Goal: Task Accomplishment & Management: Manage account settings

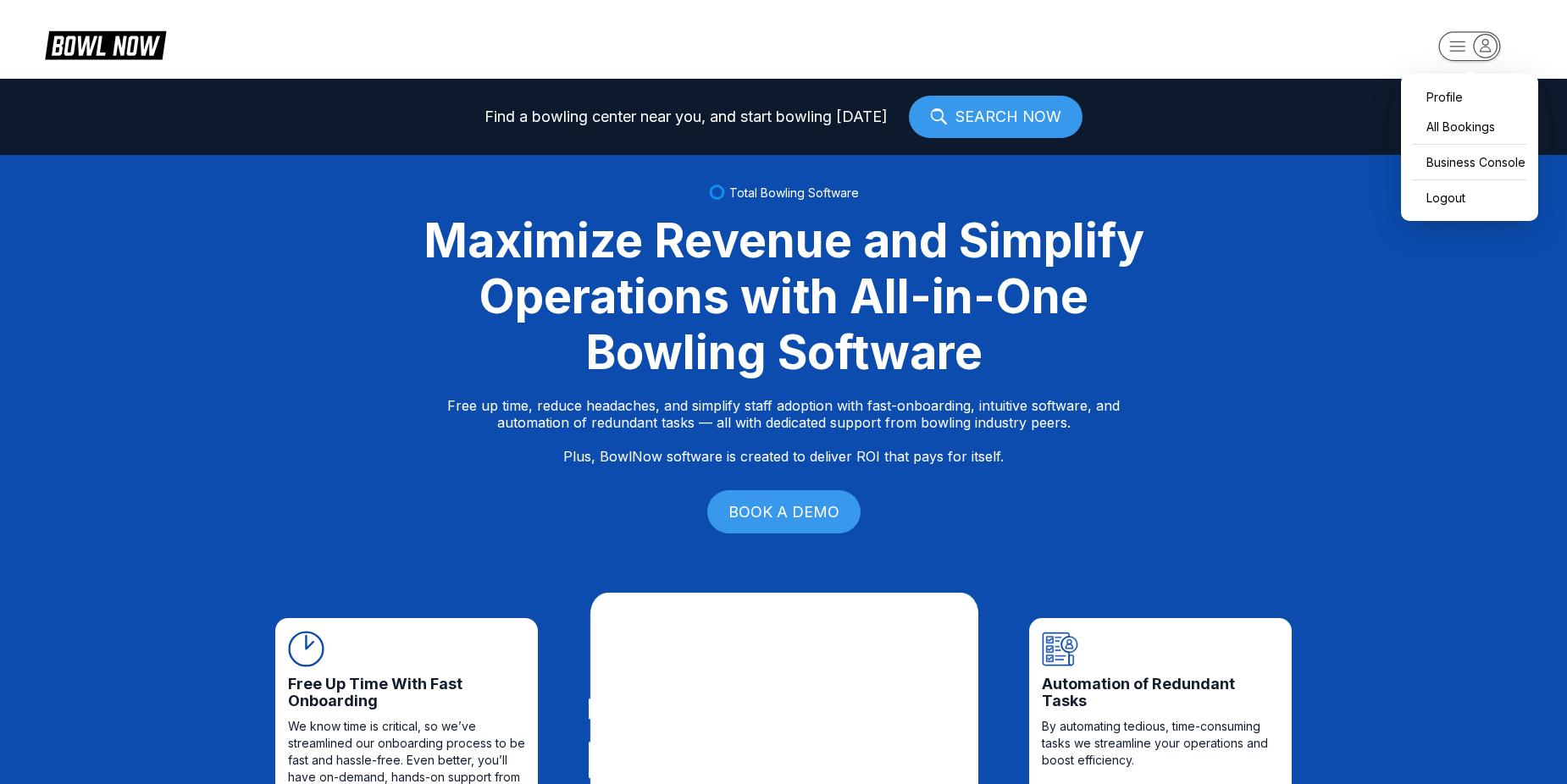
click at [1475, 41] on icon "button" at bounding box center [1485, 45] width 23 height 23
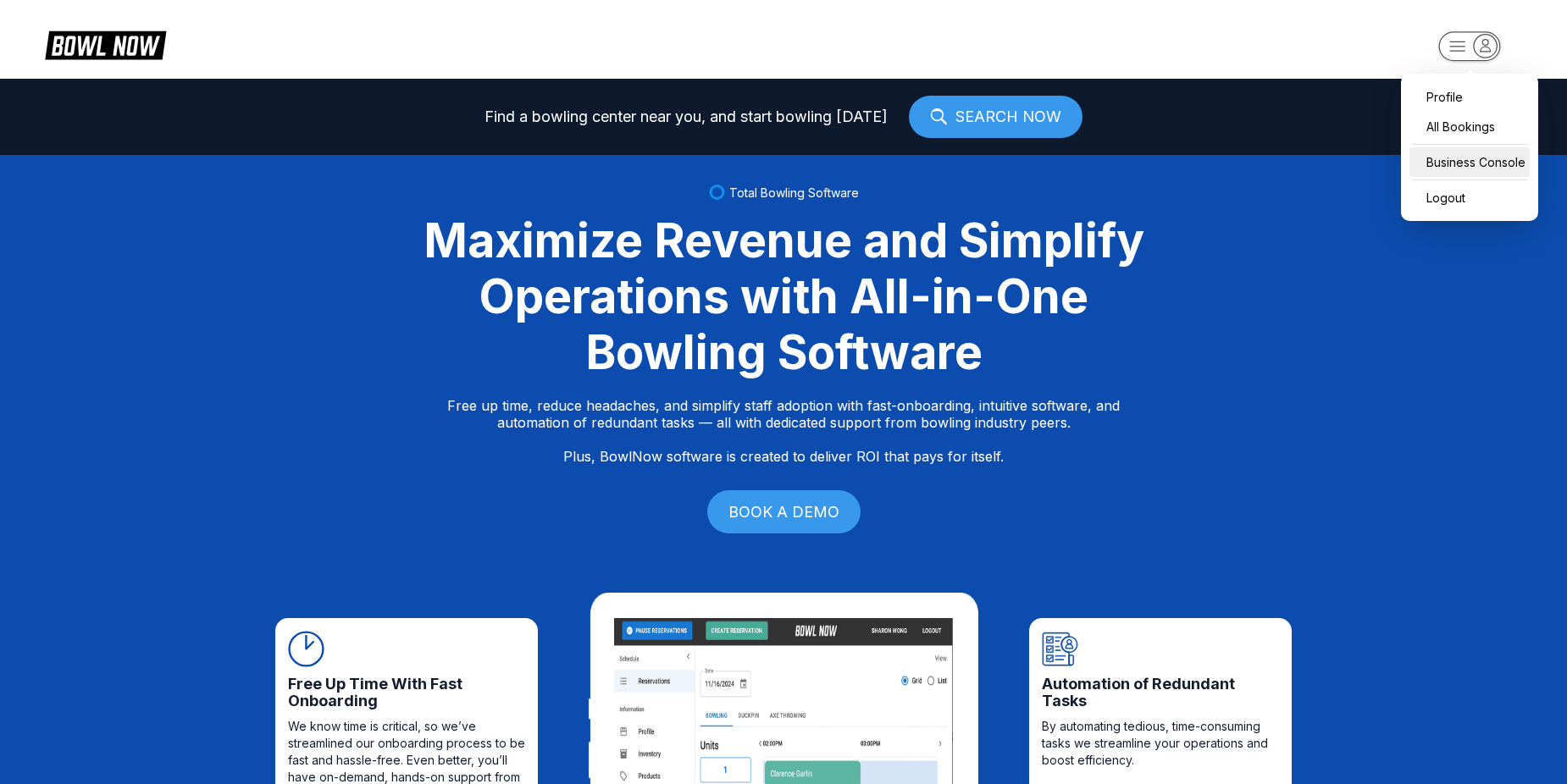
click at [1450, 161] on div "Business Console" at bounding box center [1469, 162] width 120 height 30
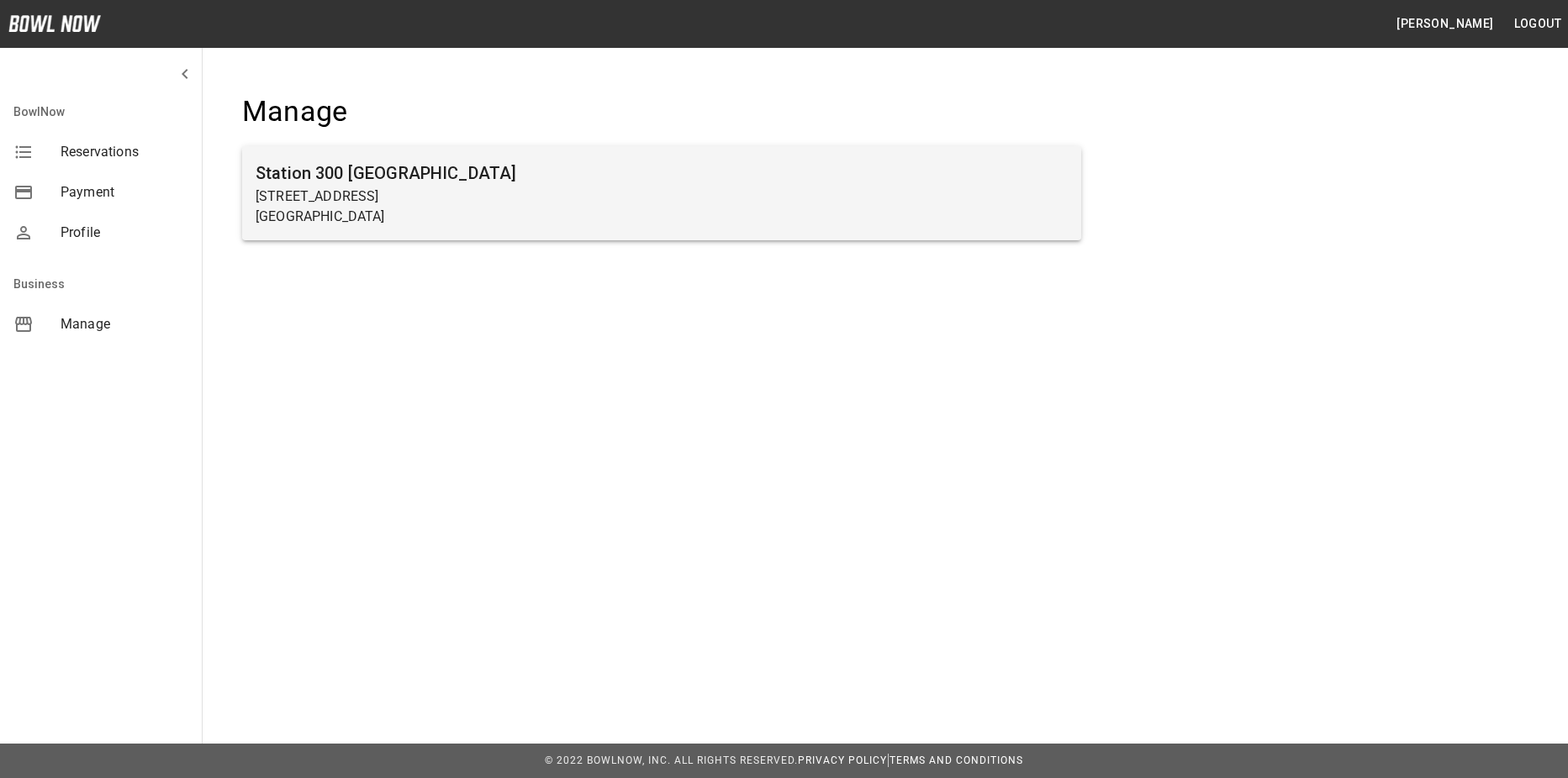
click at [330, 195] on p "[STREET_ADDRESS]" at bounding box center [662, 196] width 812 height 20
click at [370, 207] on p "[GEOGRAPHIC_DATA]" at bounding box center [662, 217] width 812 height 20
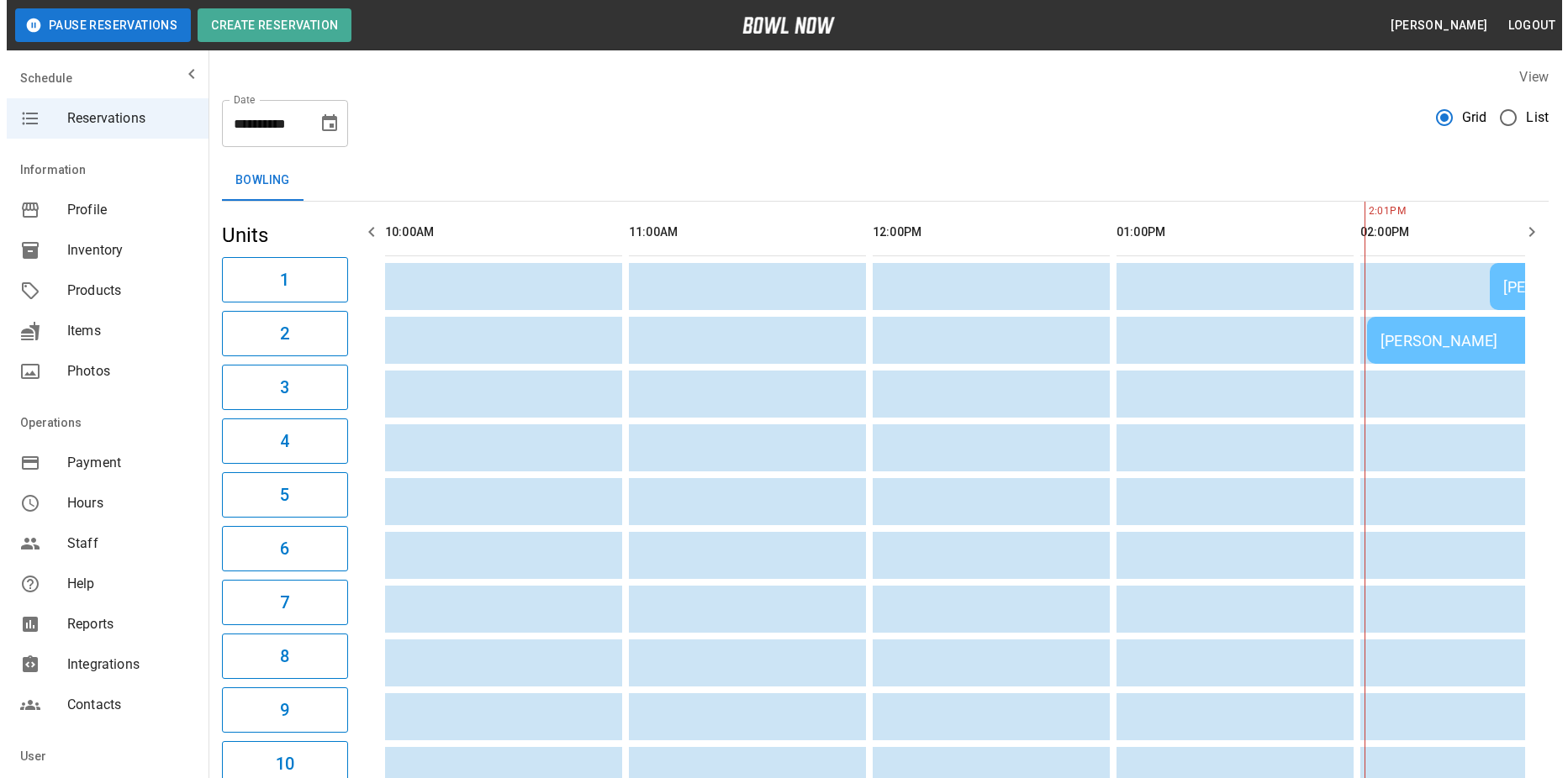
scroll to position [0, 975]
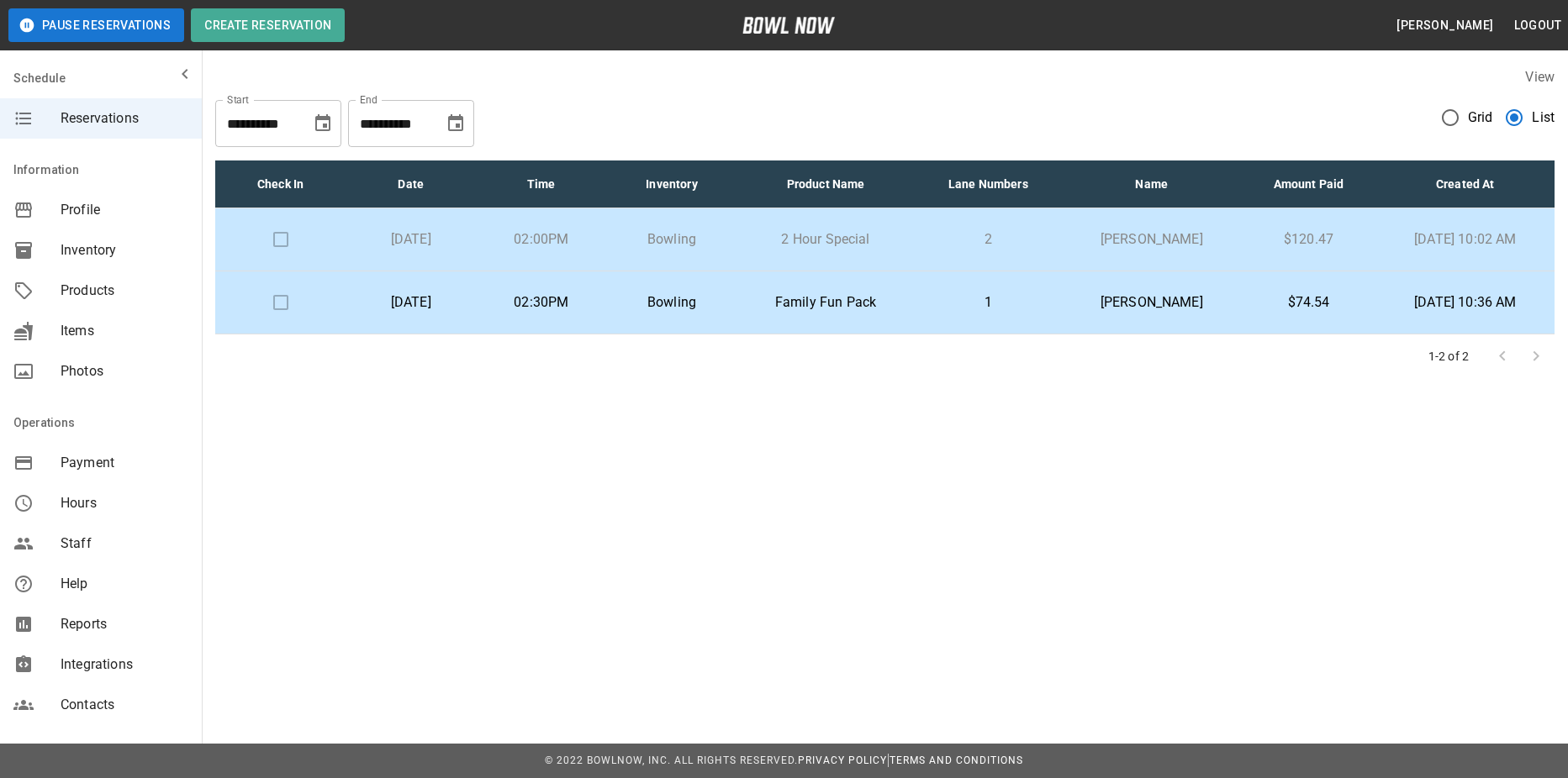
click at [828, 238] on p "2 Hour Special" at bounding box center [826, 240] width 151 height 20
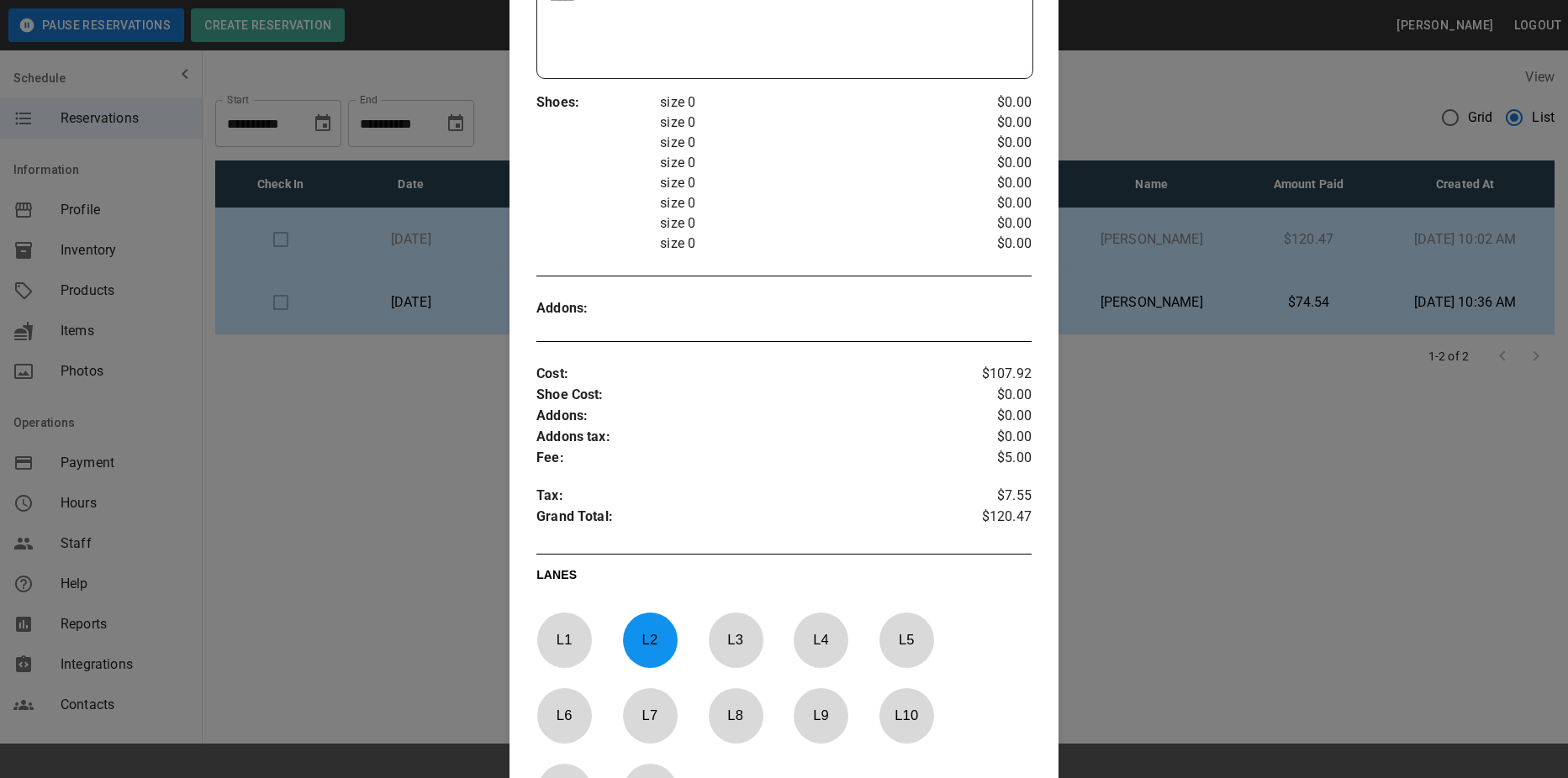
scroll to position [615, 0]
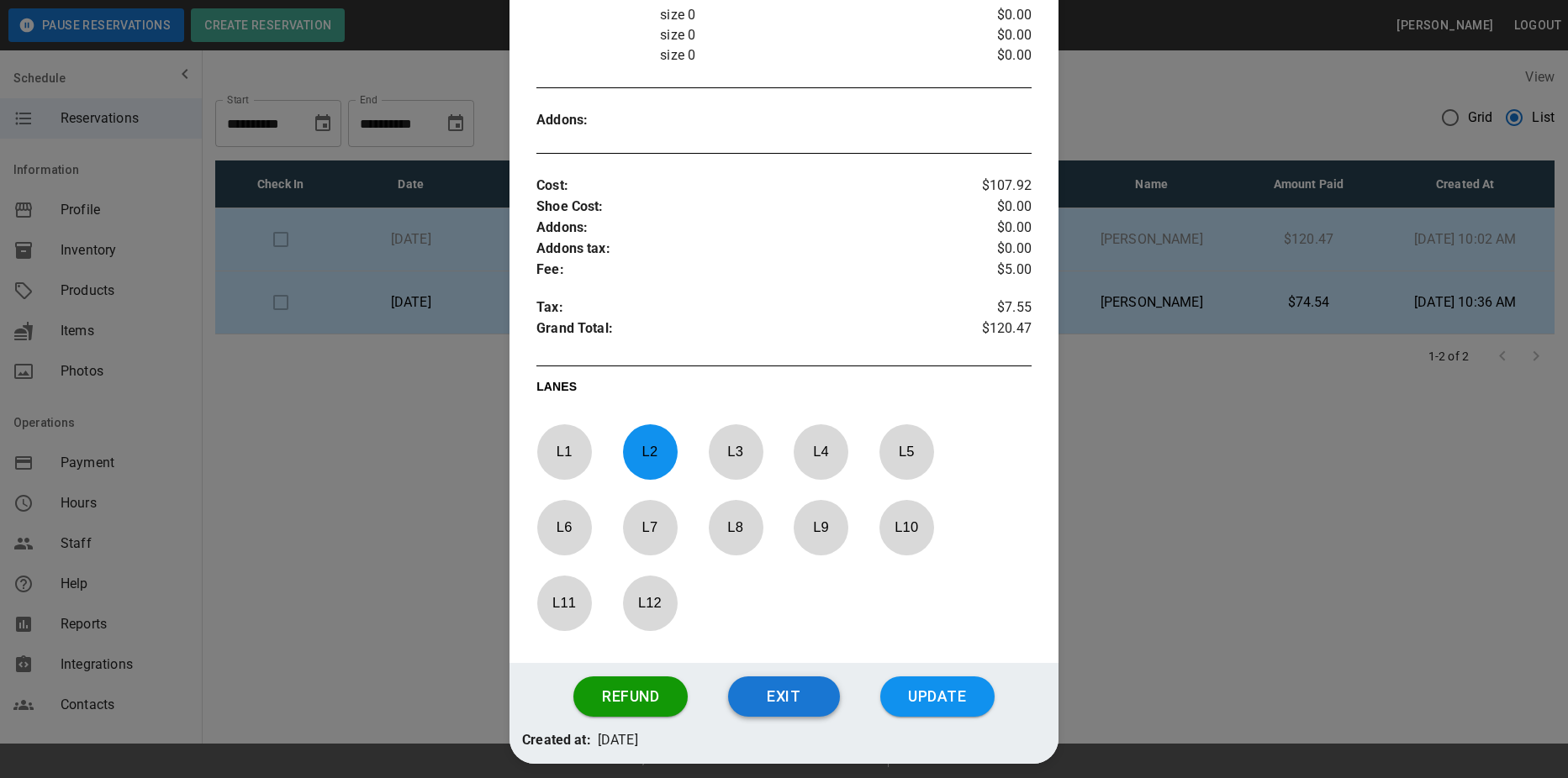
click at [779, 681] on button "Exit" at bounding box center [784, 697] width 112 height 41
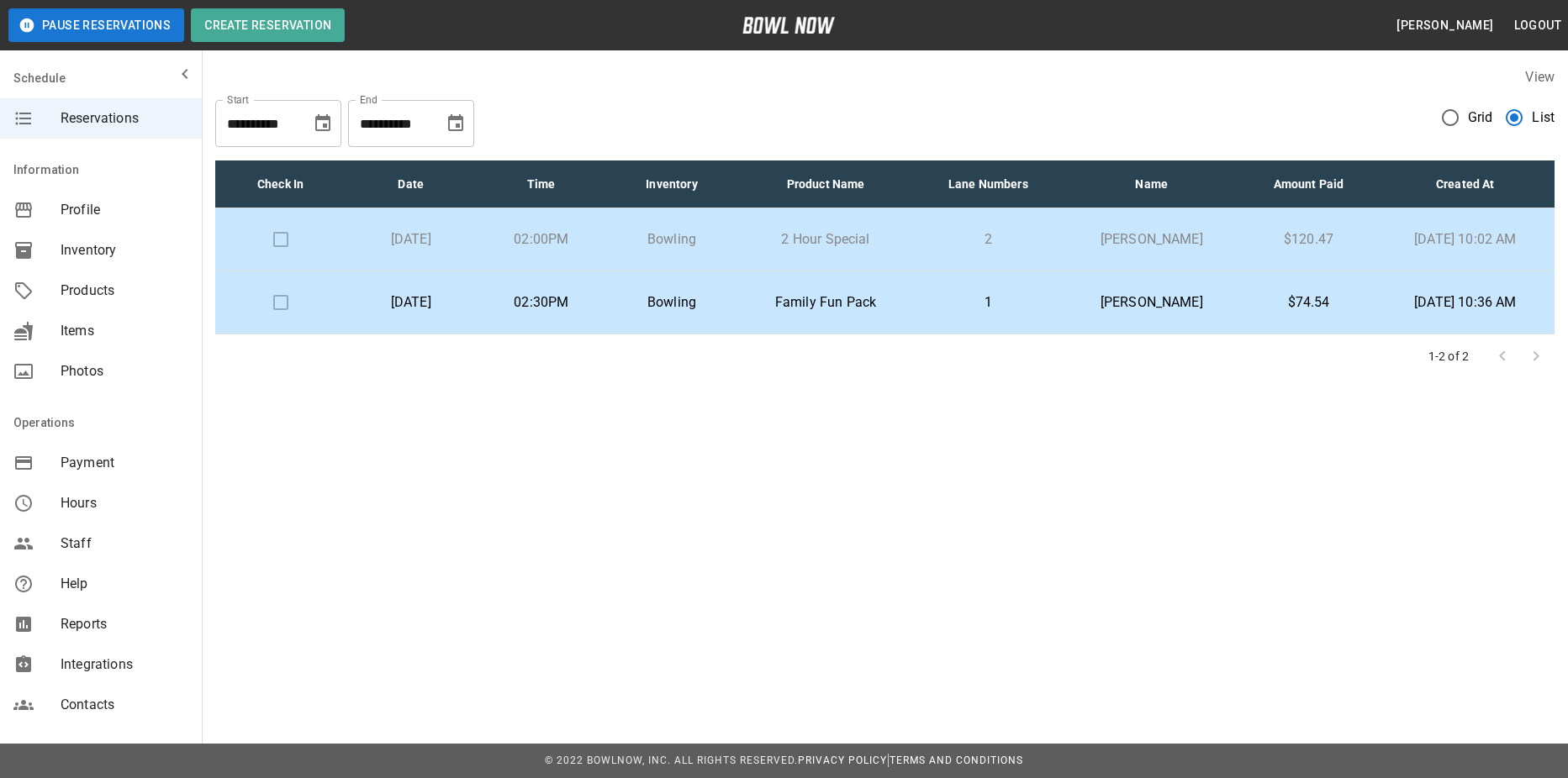
click at [606, 317] on td "02:30PM" at bounding box center [541, 303] width 130 height 63
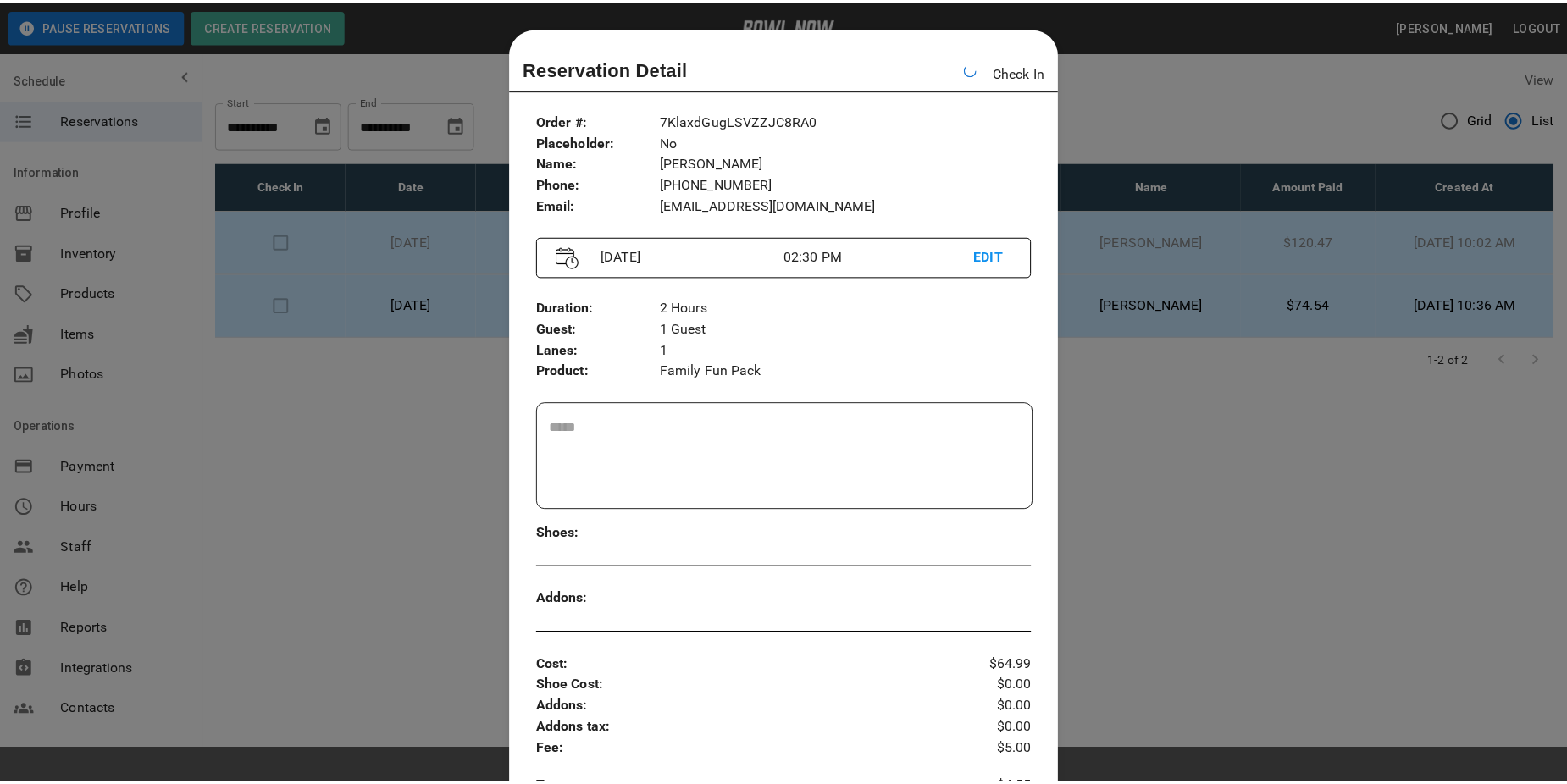
scroll to position [27, 0]
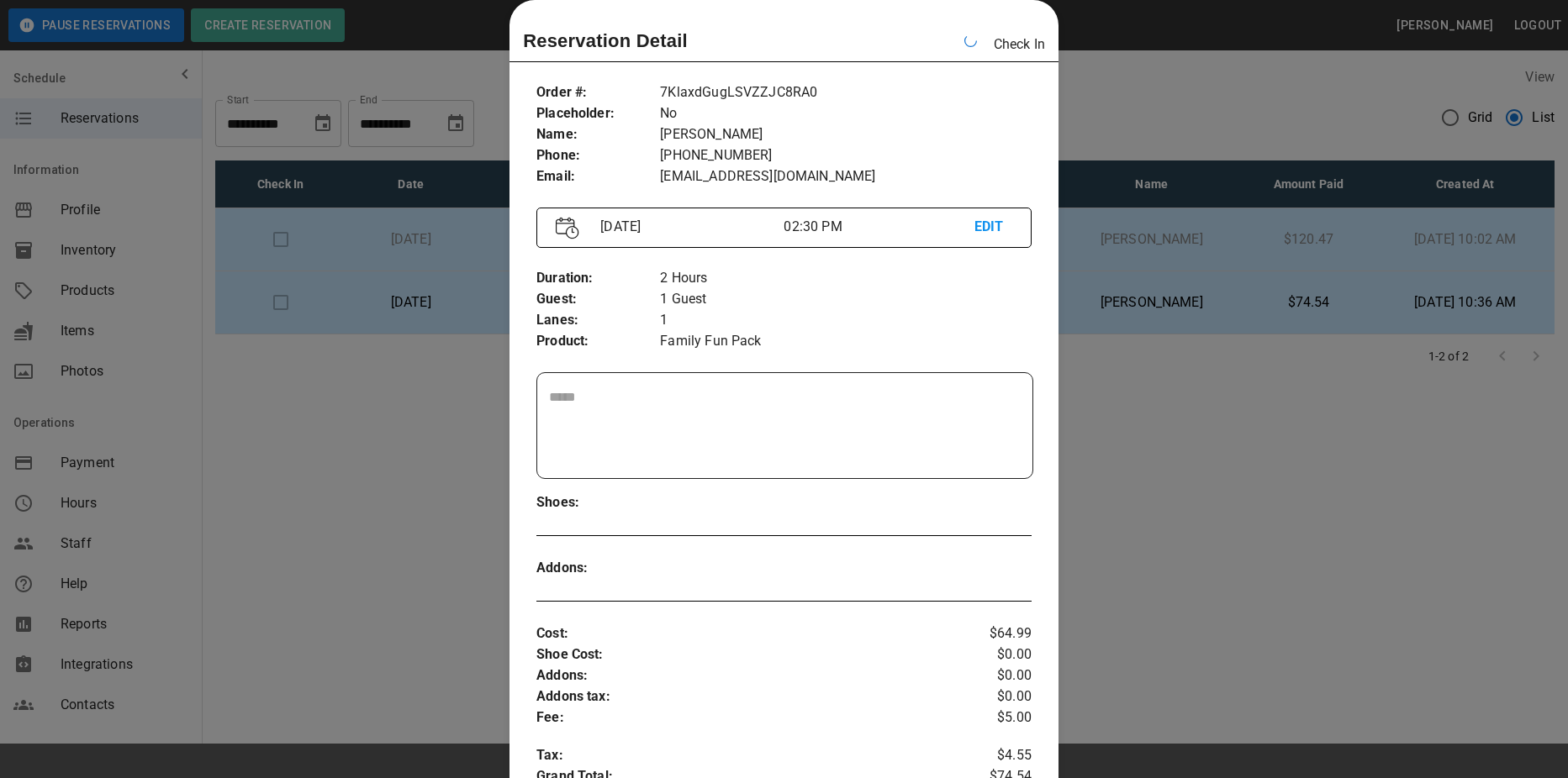
click at [1264, 128] on div at bounding box center [784, 389] width 1568 height 778
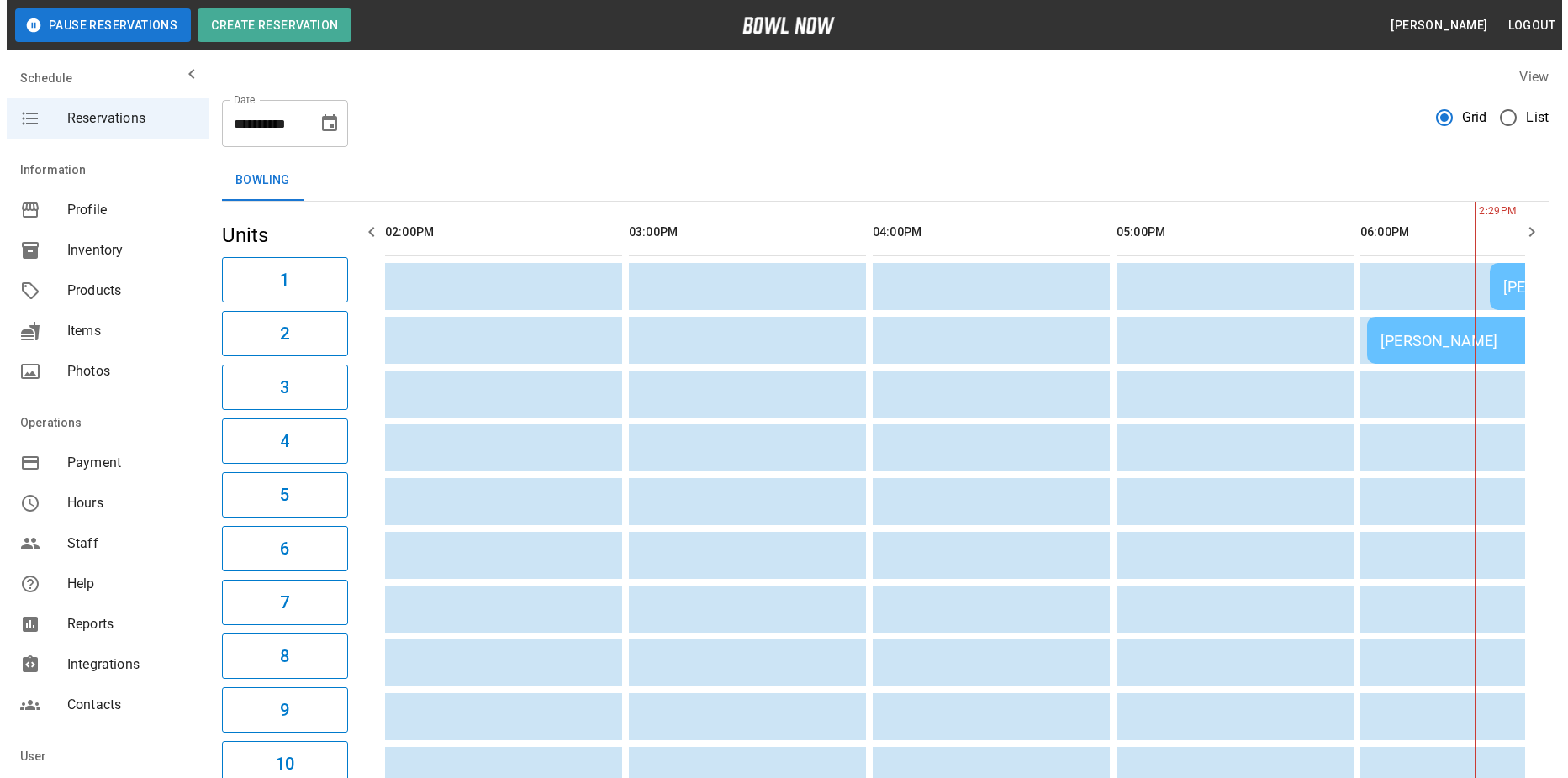
scroll to position [0, 975]
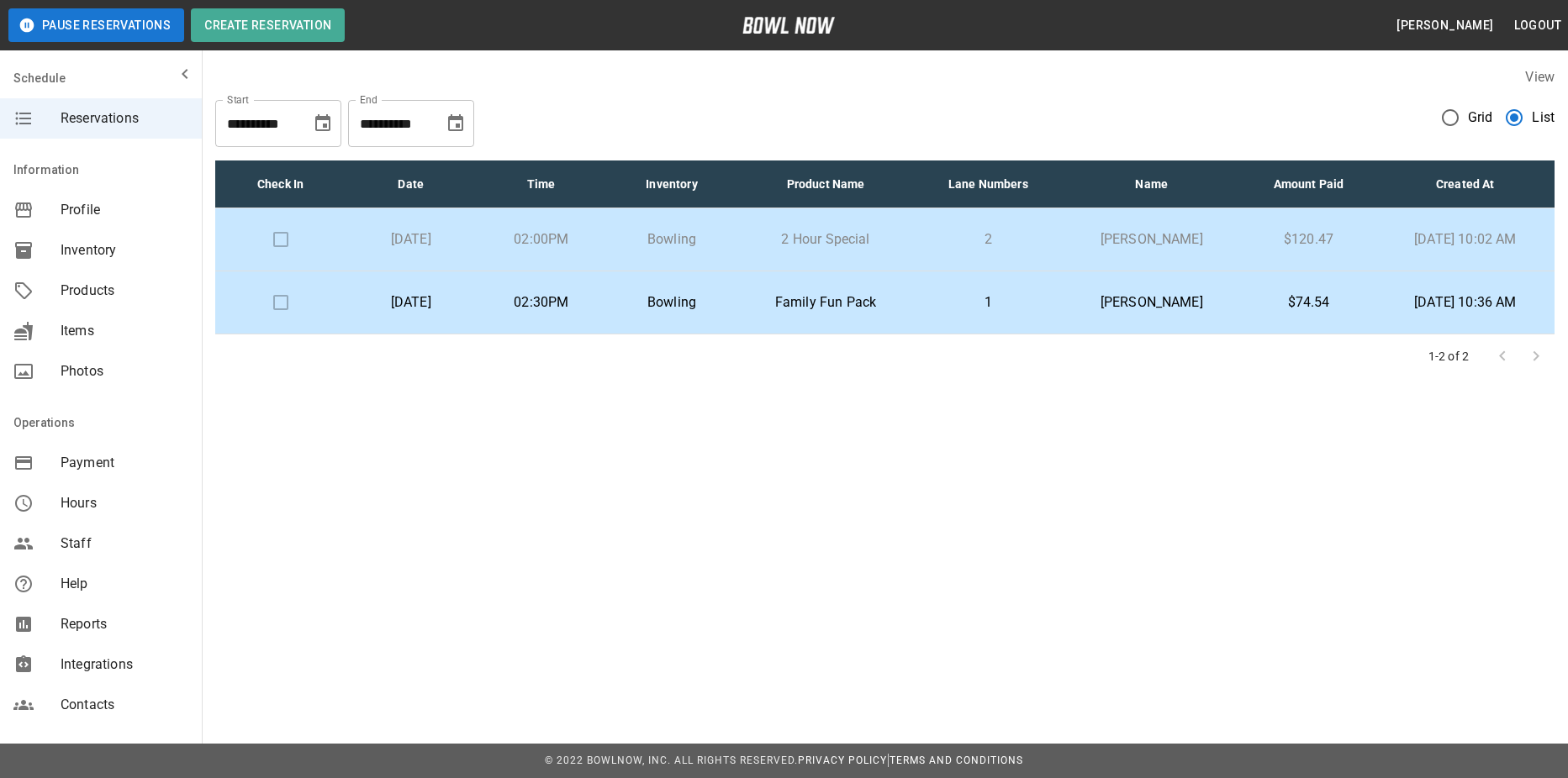
click at [476, 256] on td "[DATE]" at bounding box center [411, 240] width 130 height 63
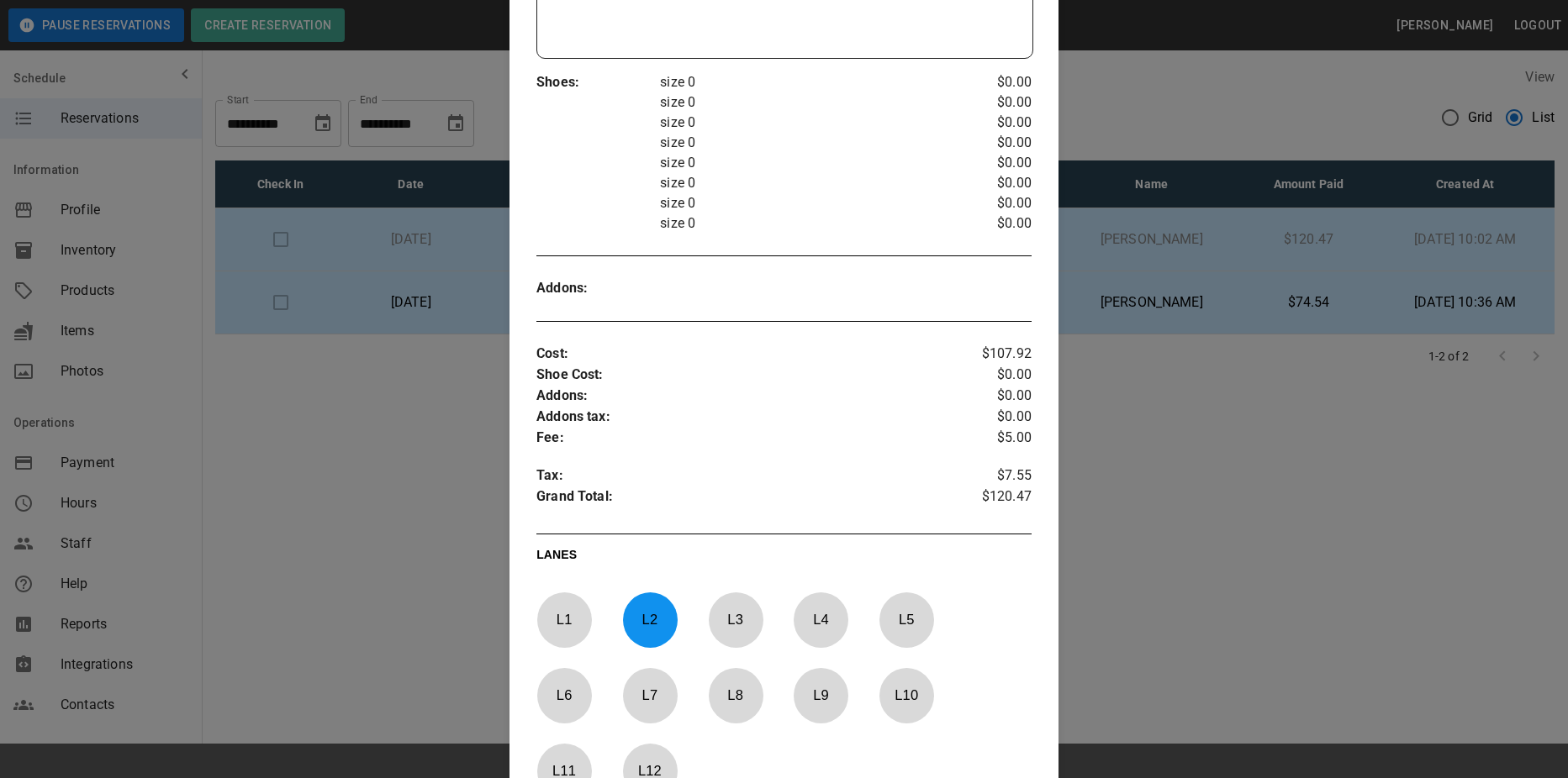
scroll to position [685, 0]
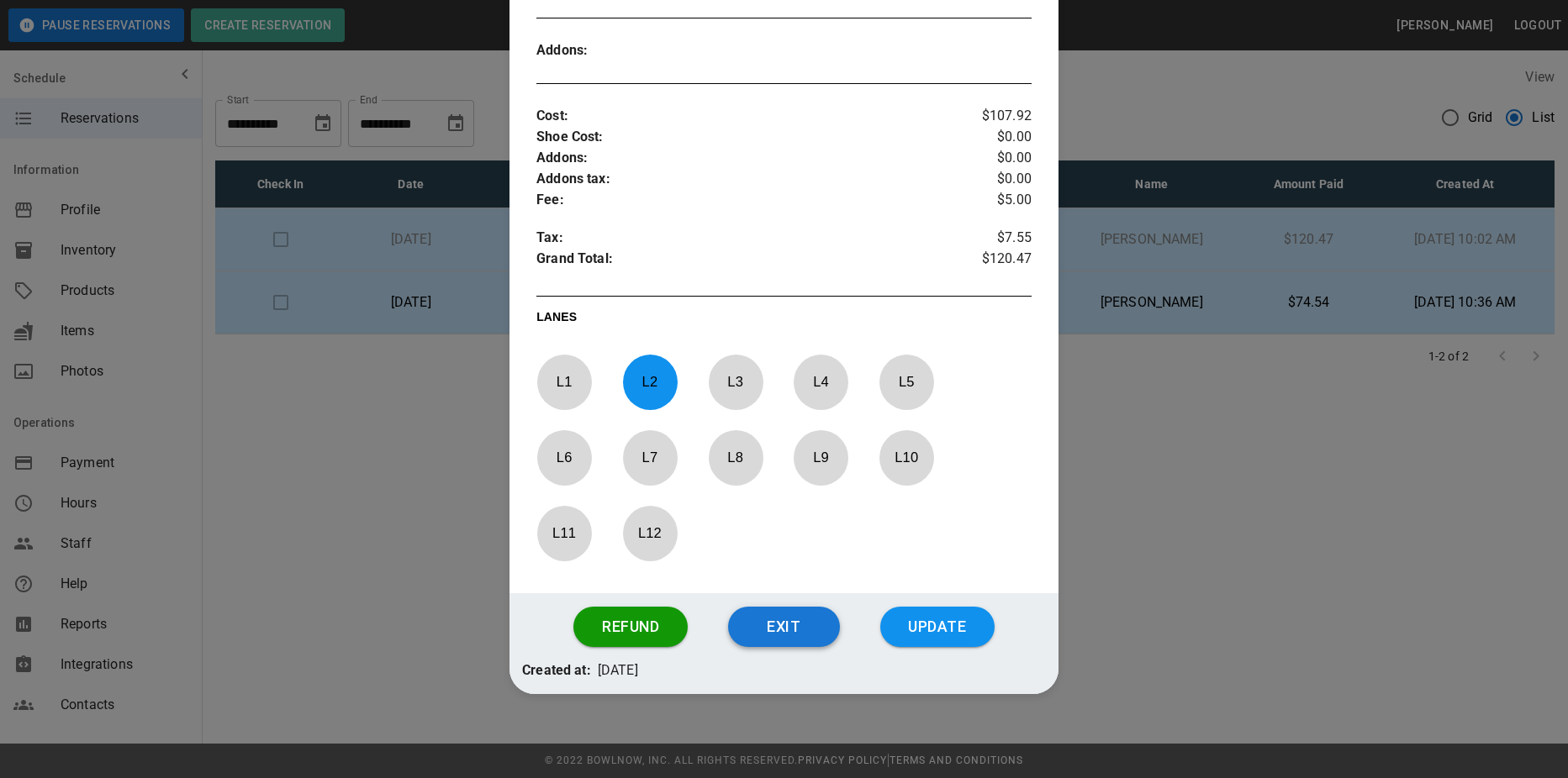
click at [792, 631] on button "Exit" at bounding box center [784, 626] width 112 height 41
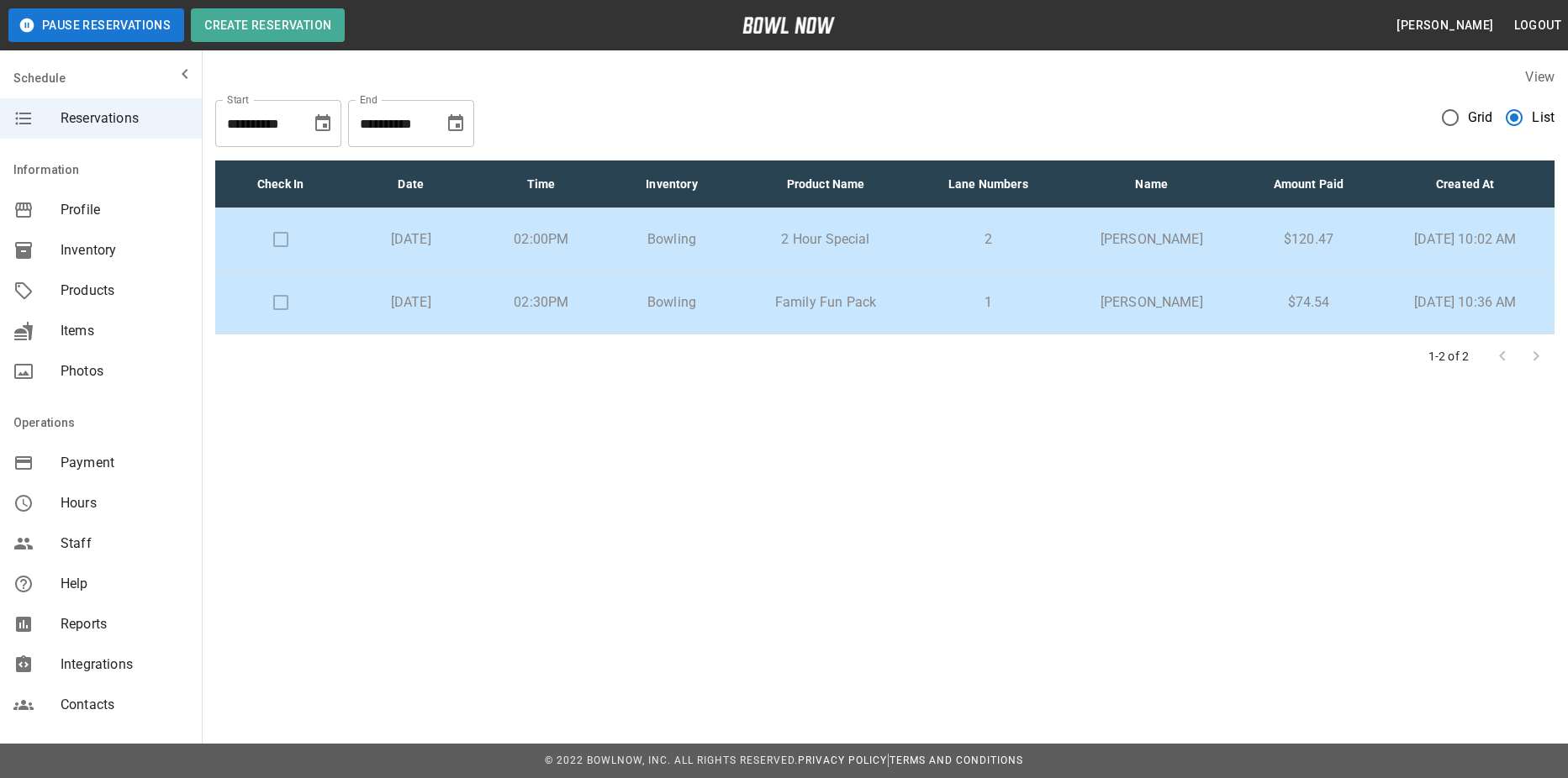
click at [1532, 355] on div at bounding box center [1518, 356] width 67 height 34
click at [915, 276] on td "Family Fun Pack" at bounding box center [825, 303] width 177 height 63
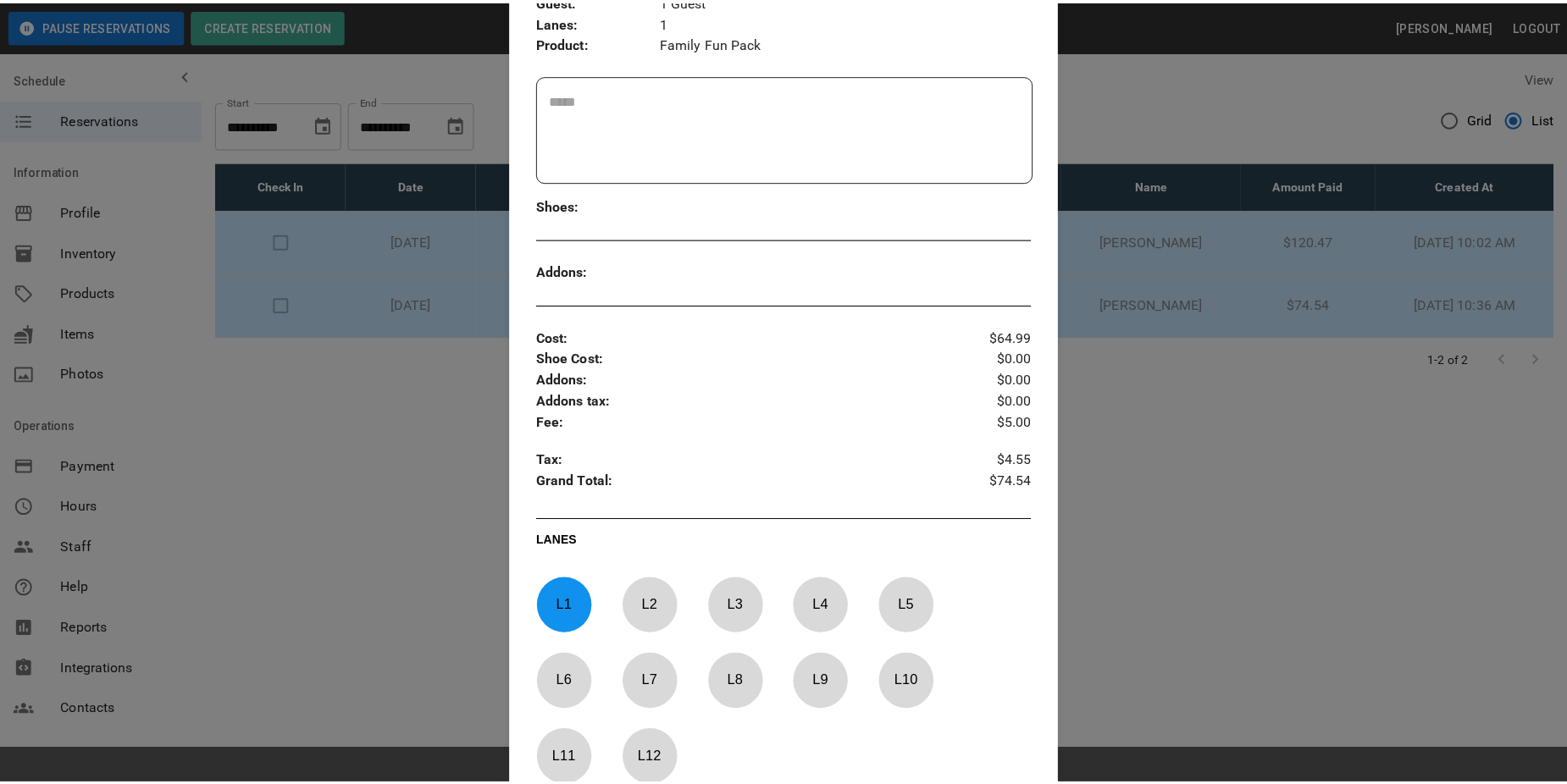
scroll to position [549, 0]
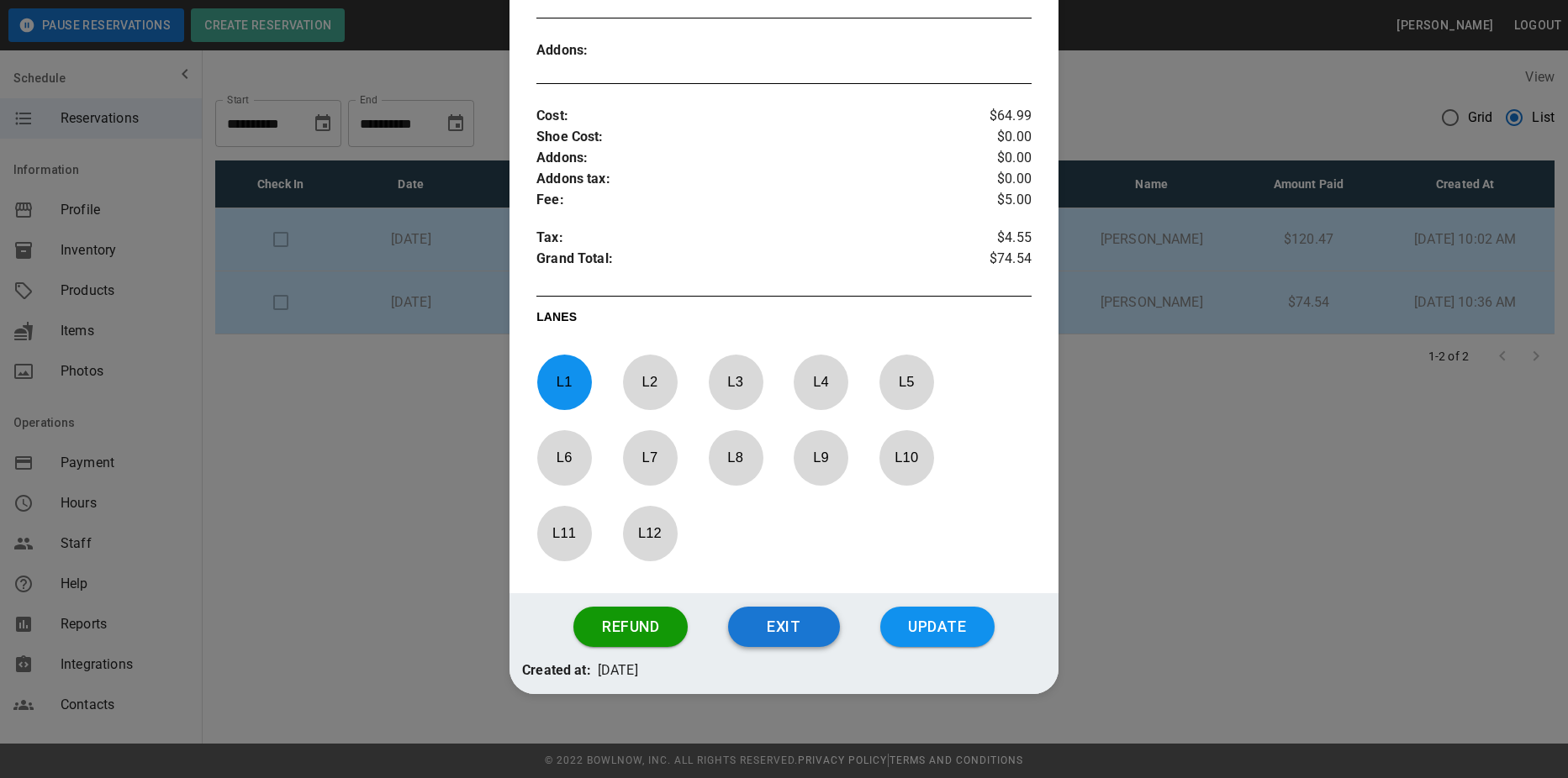
click at [794, 639] on button "Exit" at bounding box center [784, 626] width 112 height 41
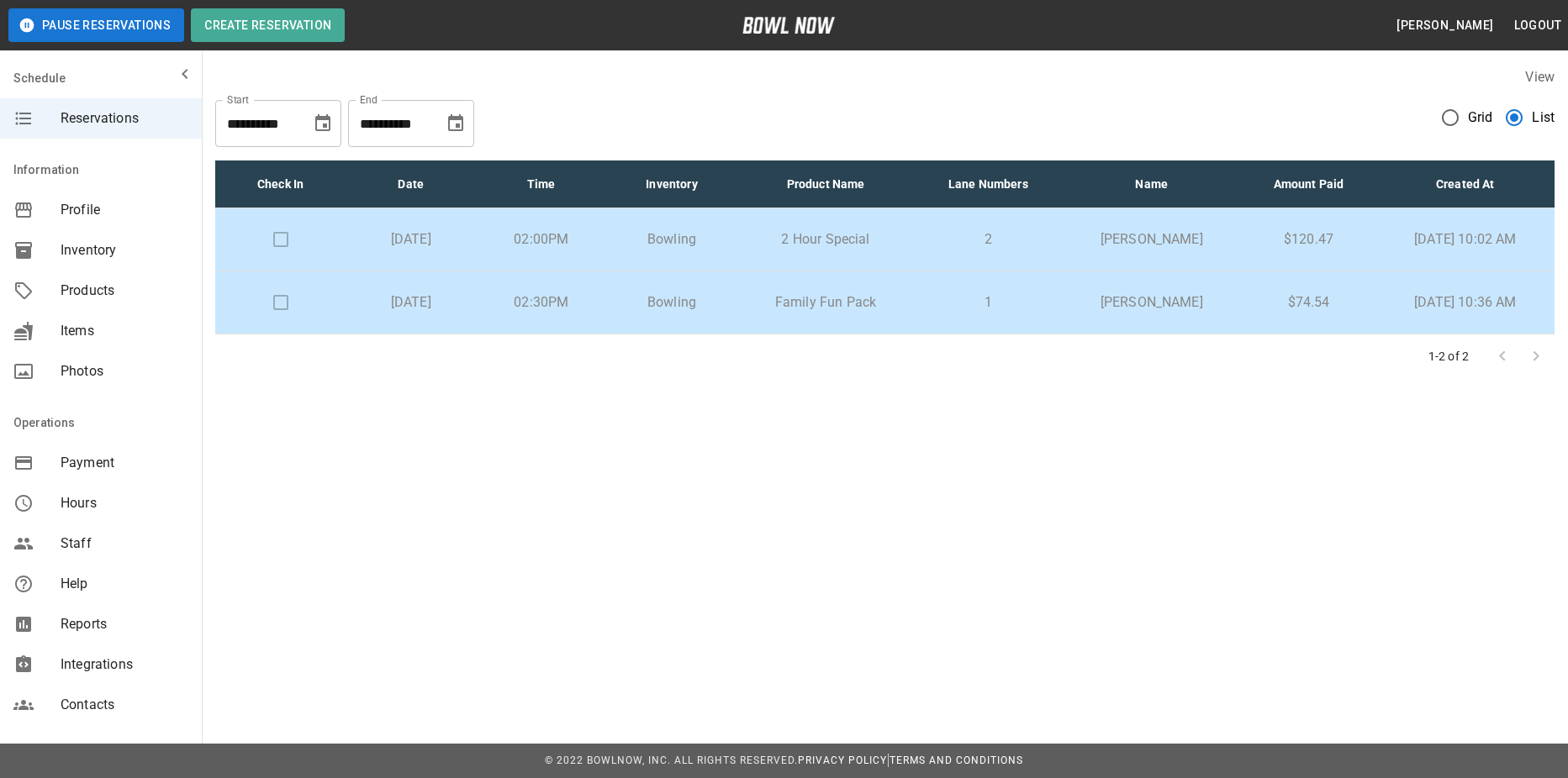
click at [1471, 130] on label "Grid" at bounding box center [1462, 118] width 60 height 36
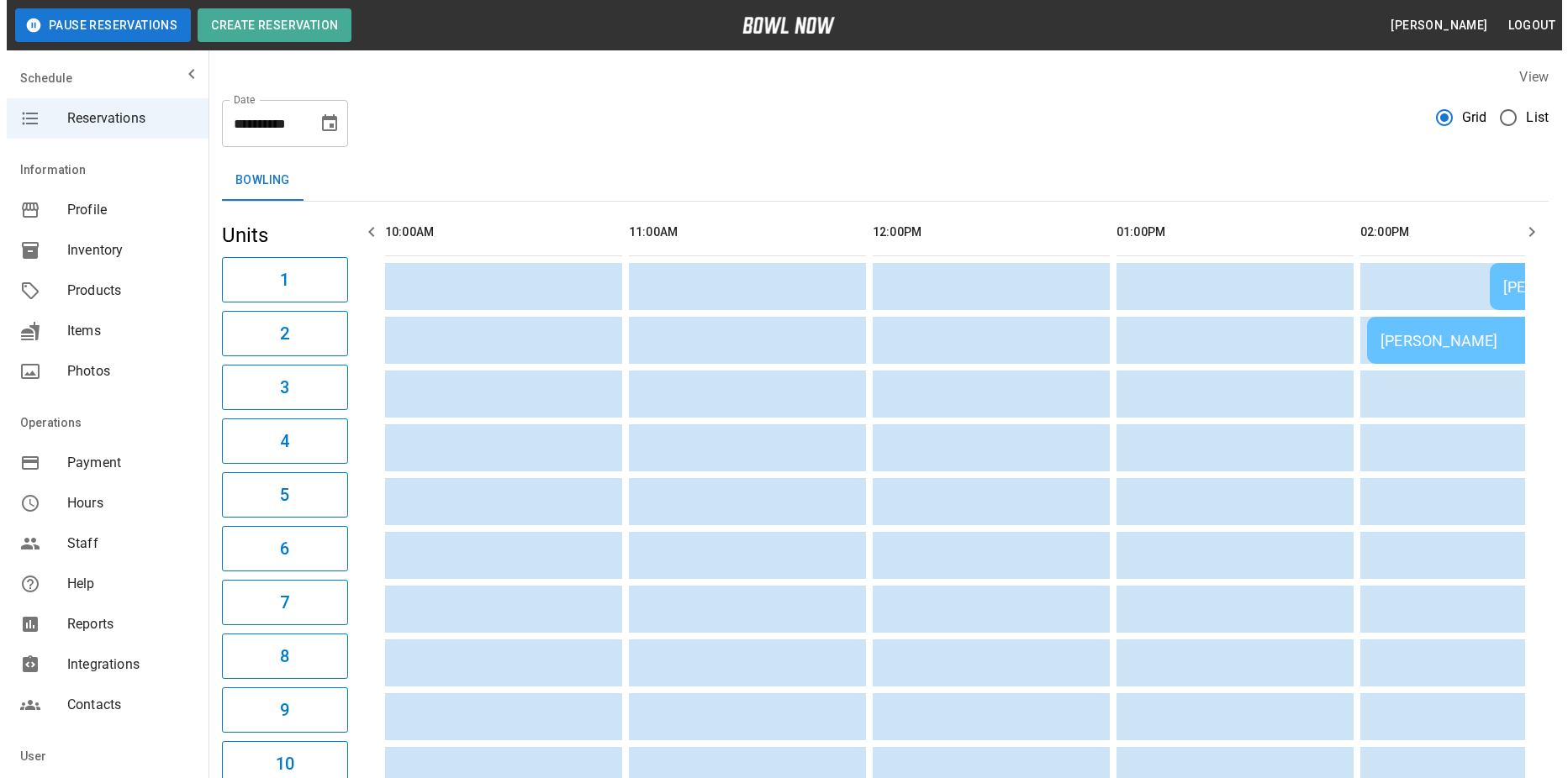
scroll to position [0, 1219]
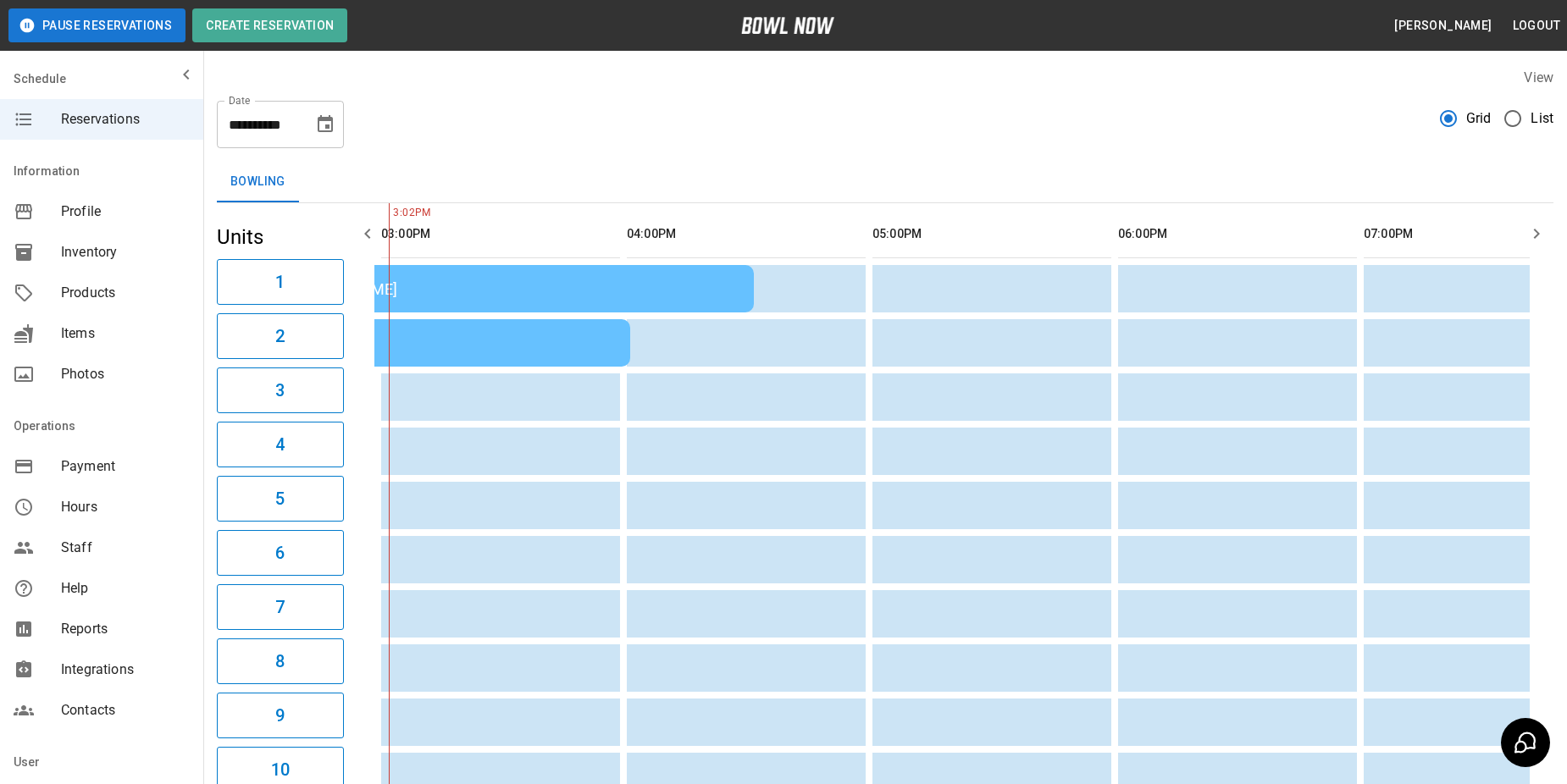
click at [1540, 122] on span "List" at bounding box center [1541, 119] width 23 height 20
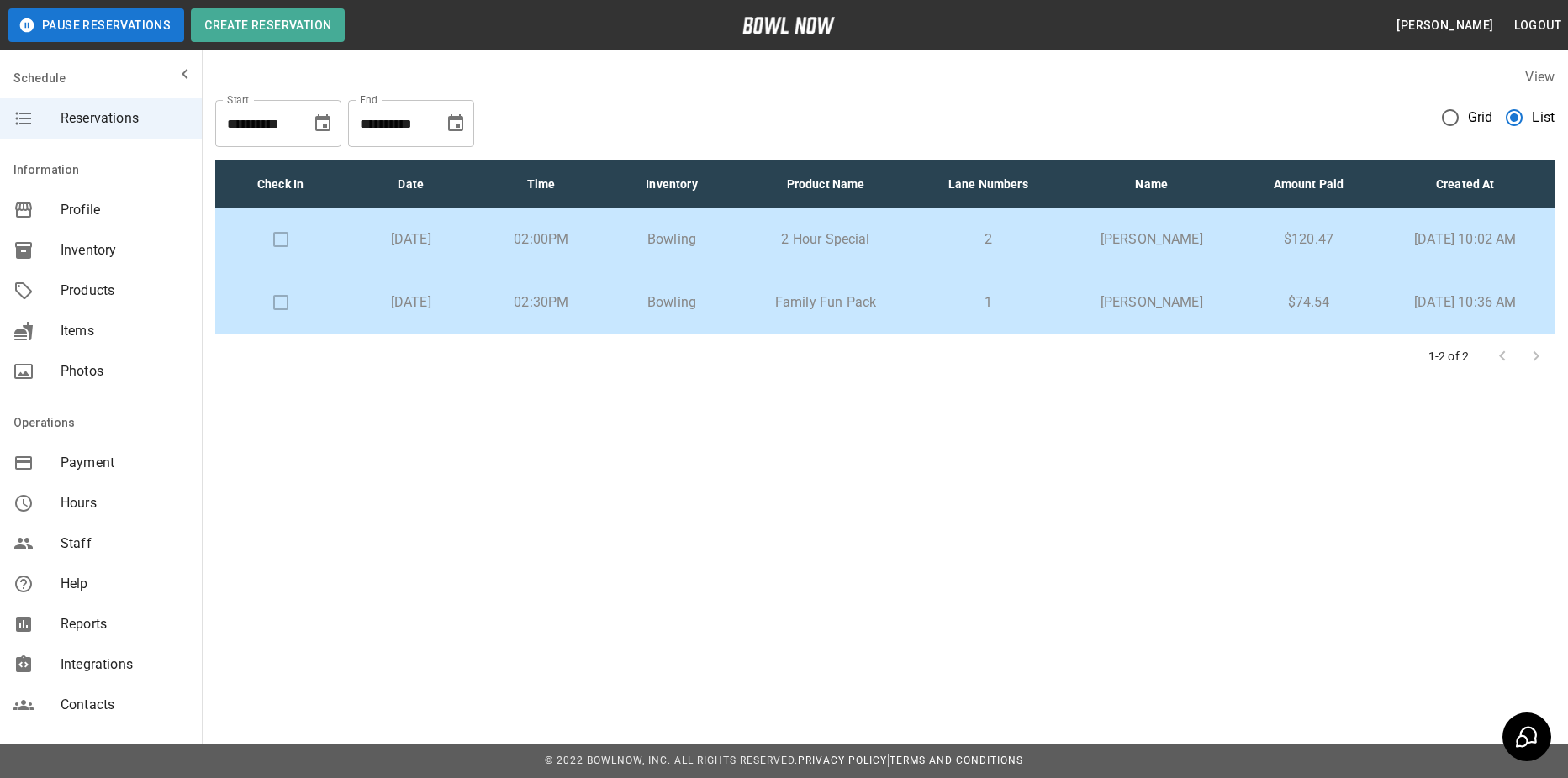
click at [812, 212] on td "2 Hour Special" at bounding box center [825, 240] width 177 height 63
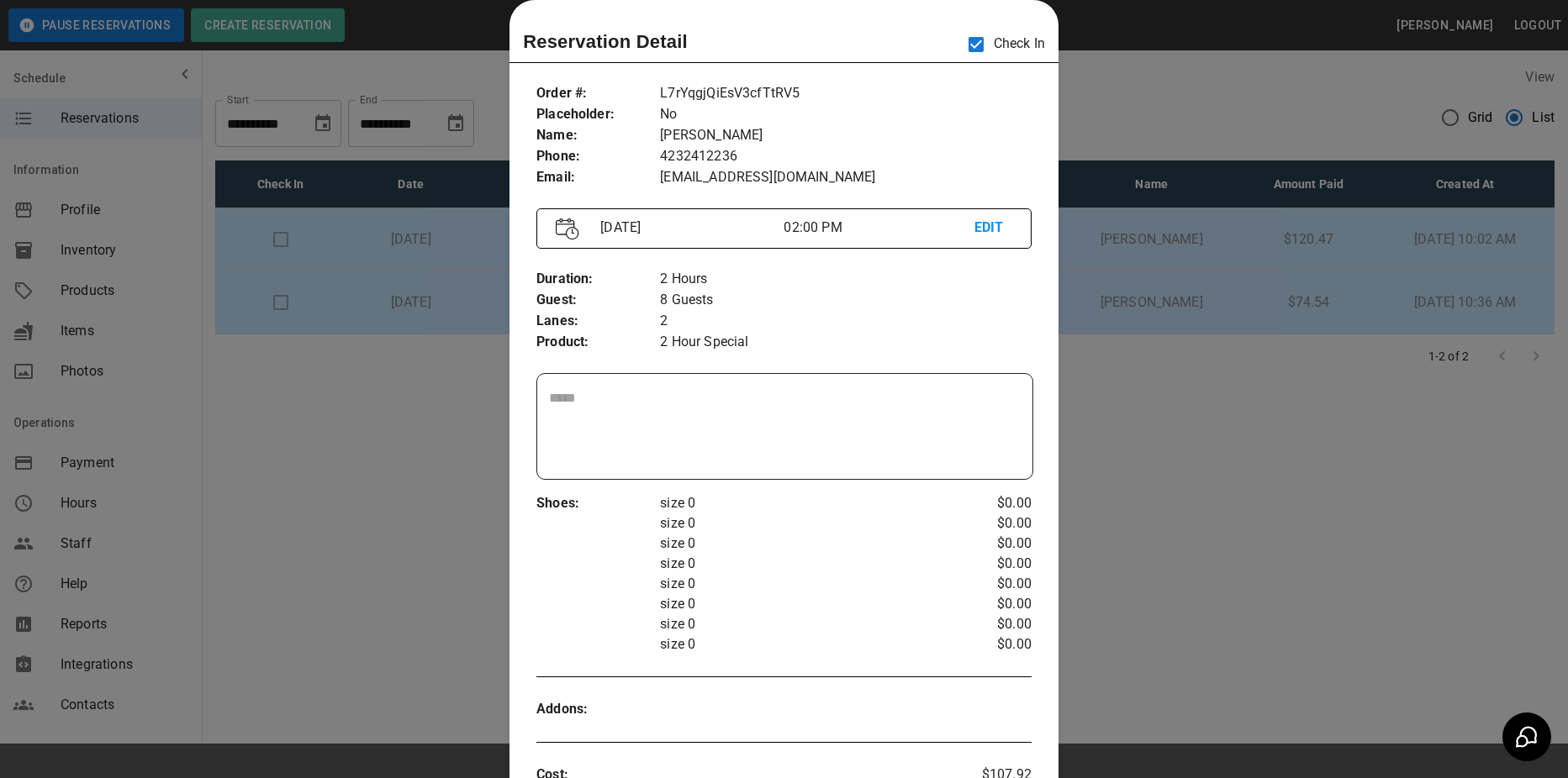
scroll to position [615, 0]
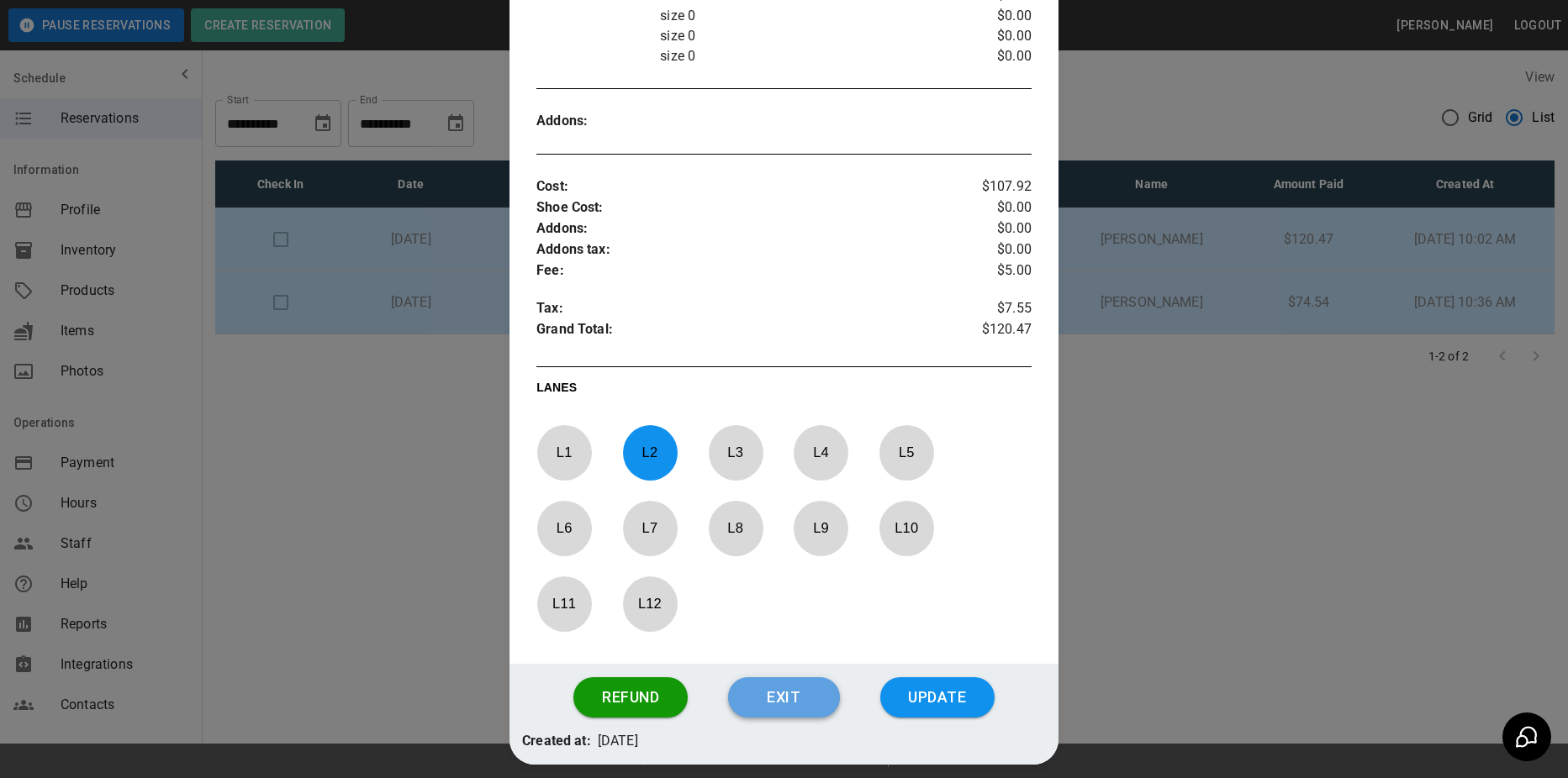
click at [808, 708] on button "Exit" at bounding box center [784, 698] width 112 height 41
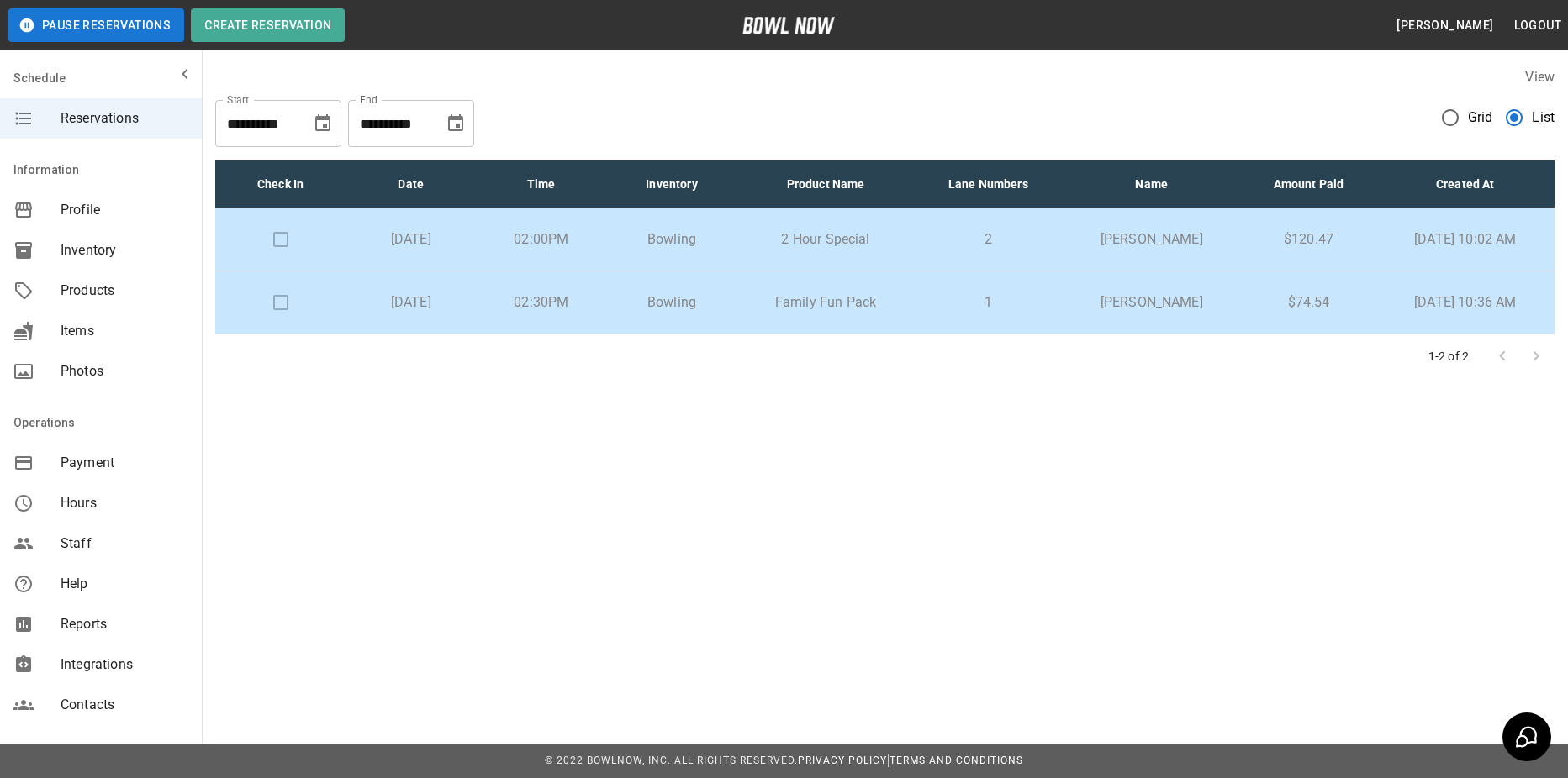
click at [1036, 293] on p "1" at bounding box center [988, 302] width 121 height 20
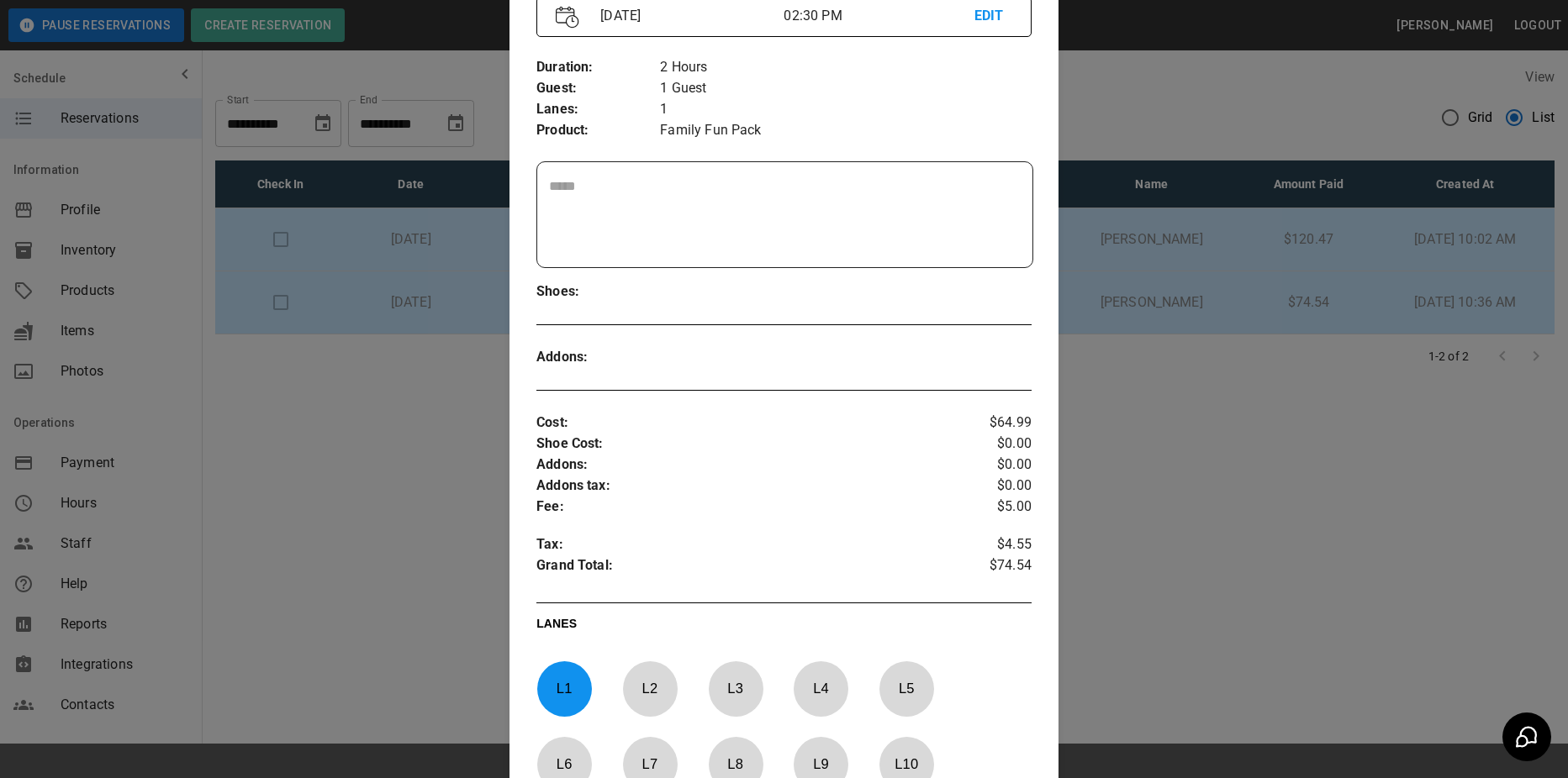
scroll to position [544, 0]
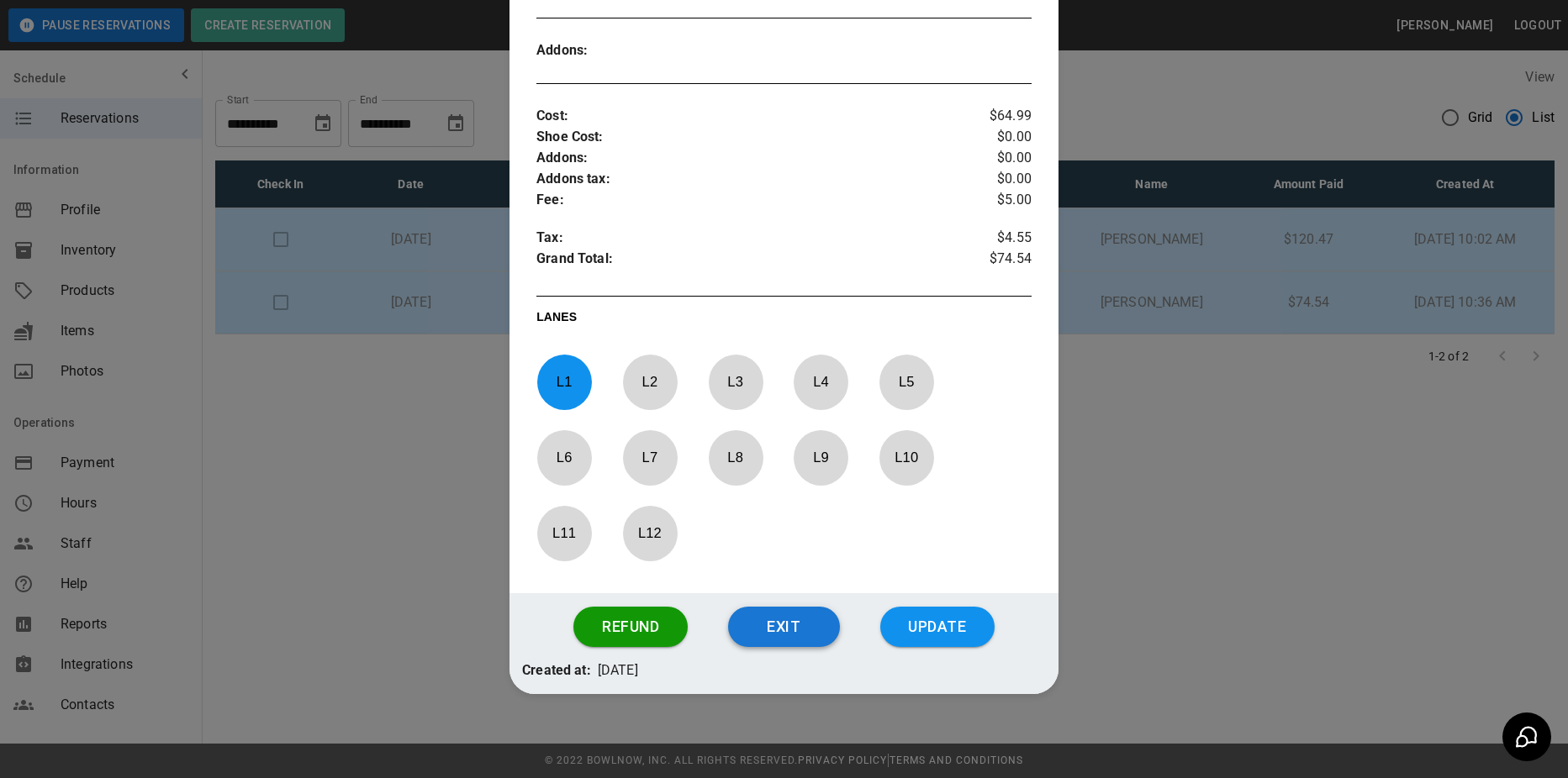
click at [779, 631] on button "Exit" at bounding box center [784, 626] width 112 height 41
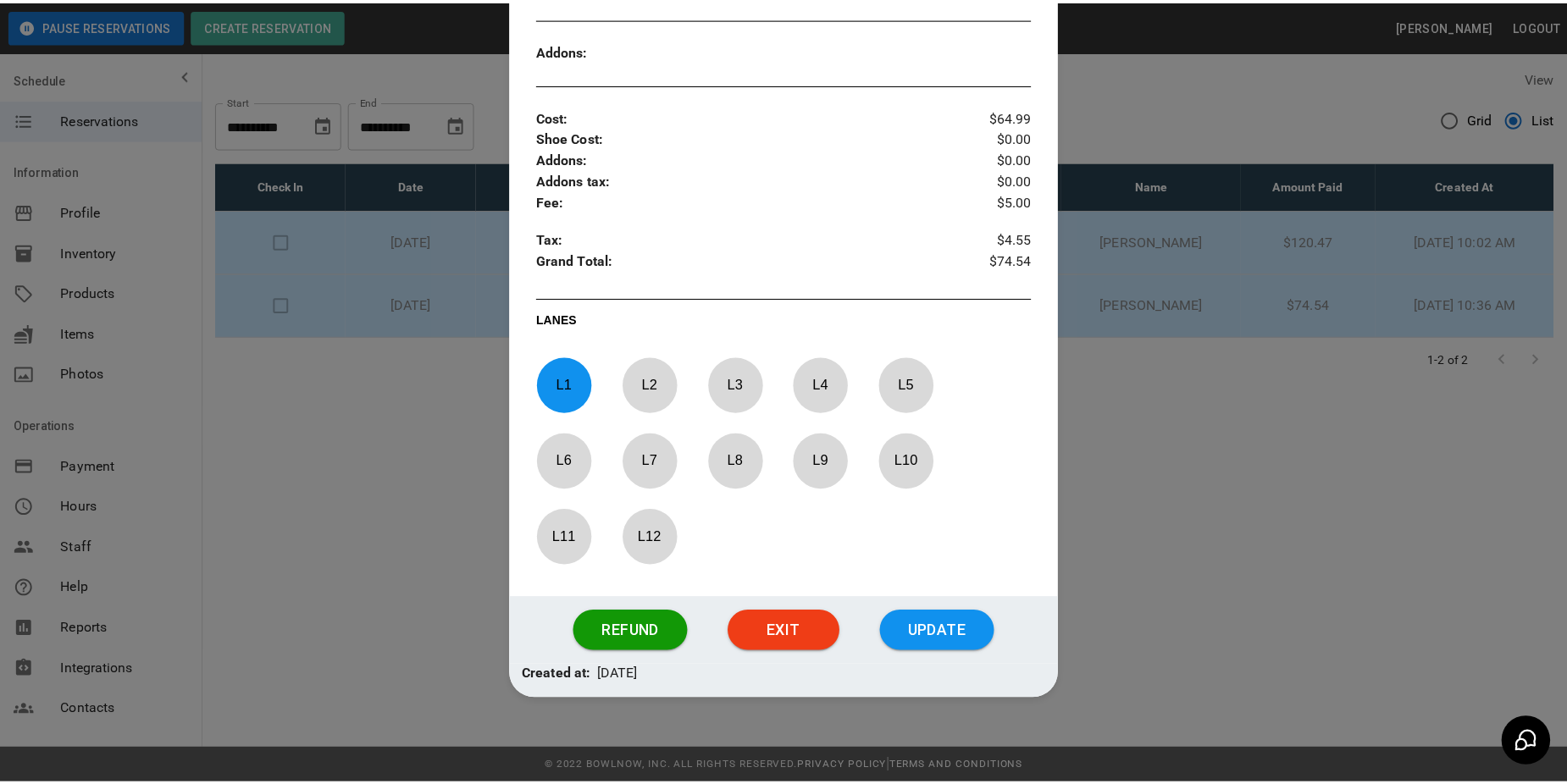
scroll to position [0, 0]
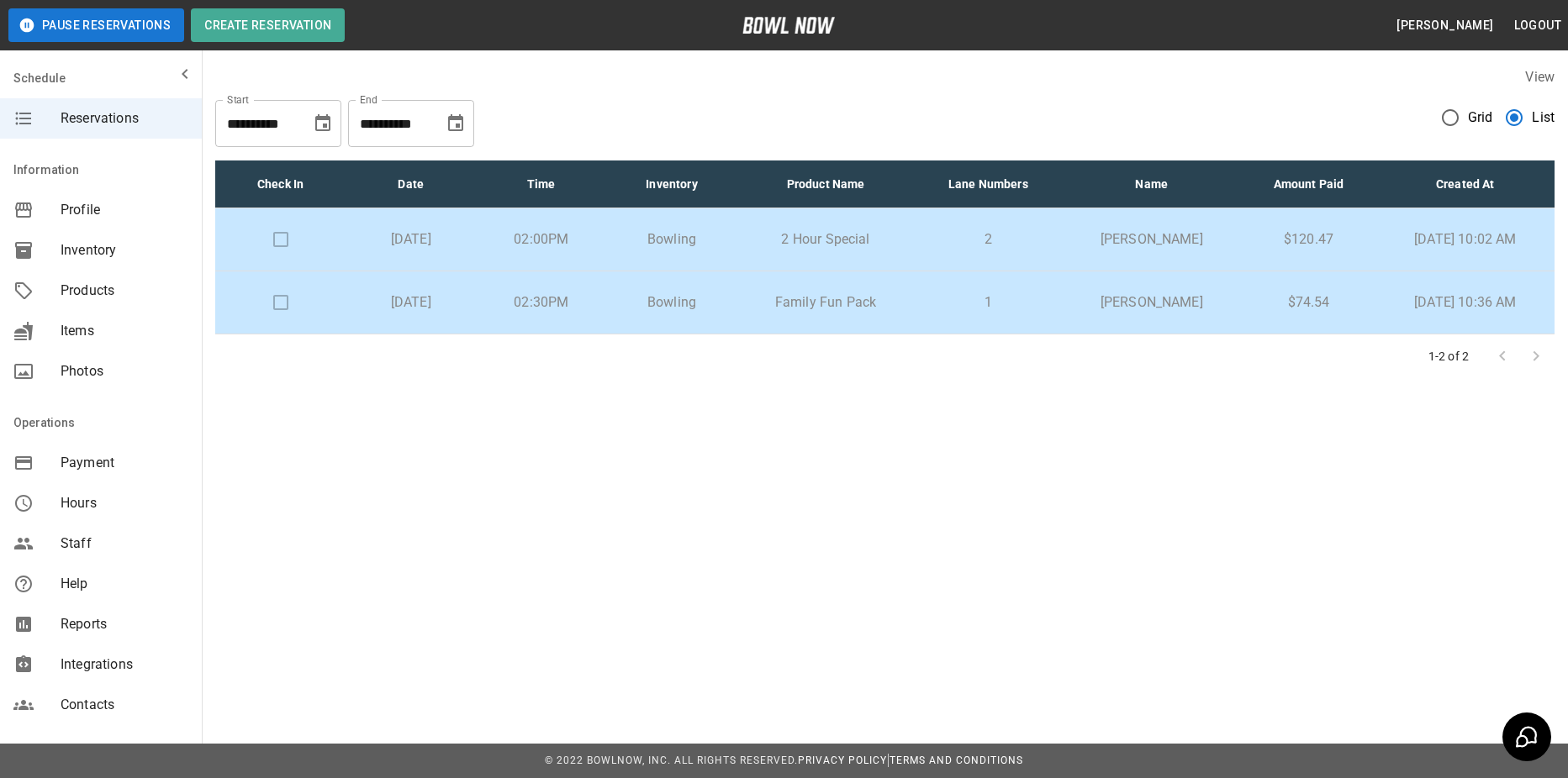
click at [1471, 119] on span "Grid" at bounding box center [1481, 118] width 25 height 20
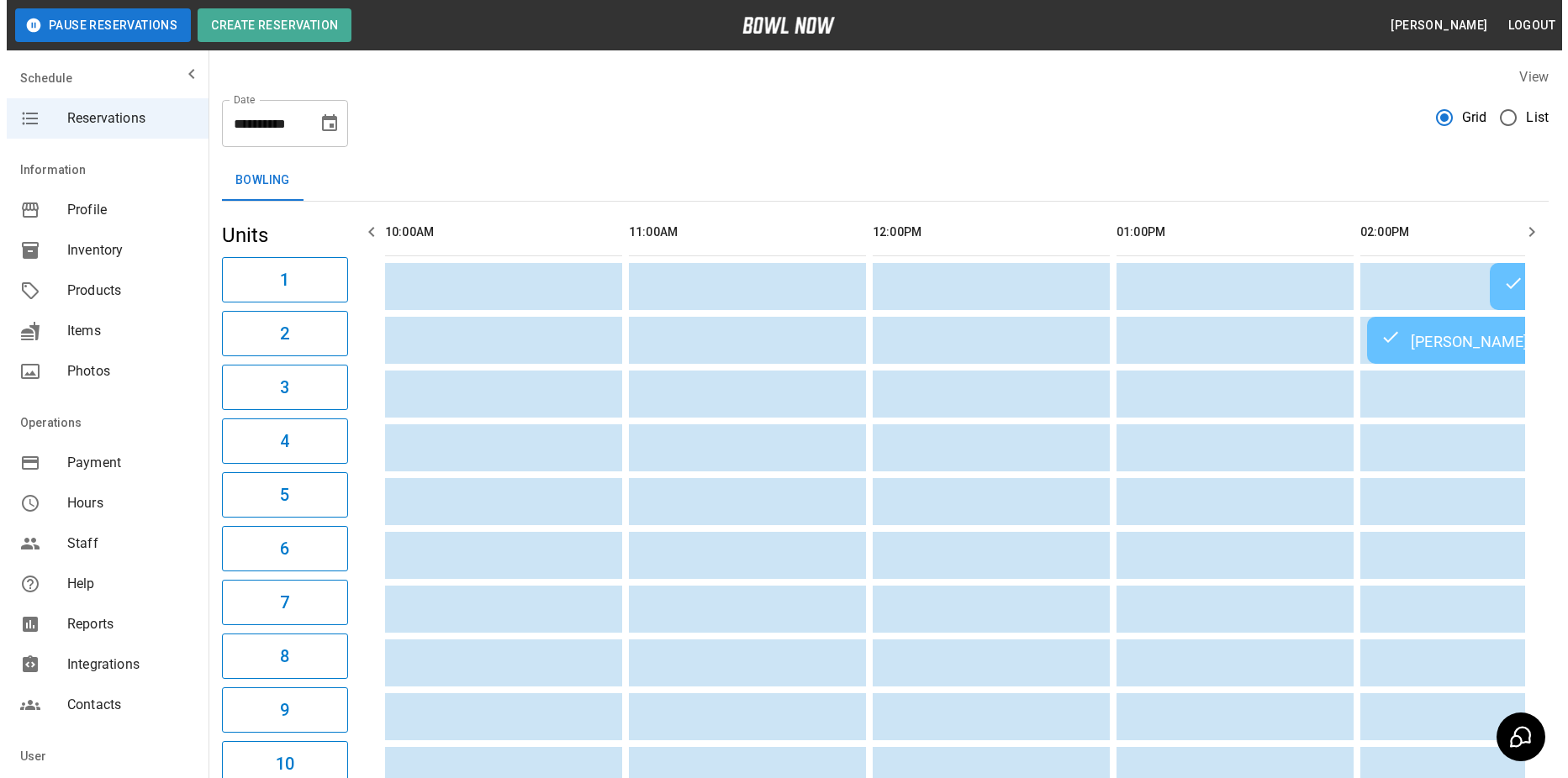
scroll to position [0, 1219]
